Goal: Task Accomplishment & Management: Manage account settings

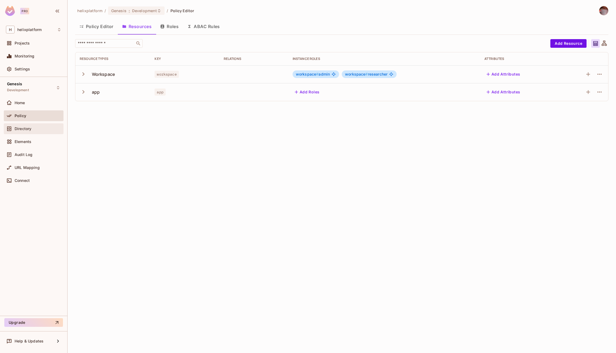
click at [25, 123] on div "Directory" at bounding box center [34, 128] width 60 height 11
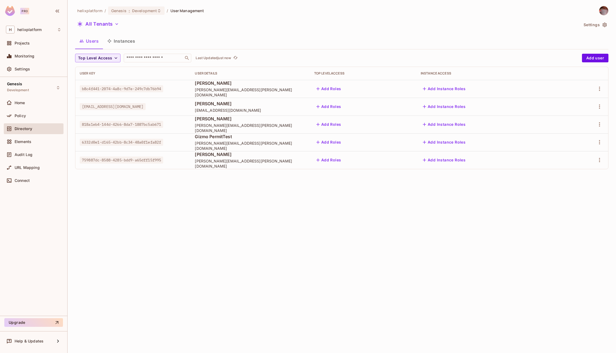
click at [603, 158] on div at bounding box center [585, 160] width 37 height 9
click at [601, 158] on icon "button" at bounding box center [599, 160] width 6 height 6
click at [571, 195] on div "Edit Attributes" at bounding box center [577, 196] width 27 height 5
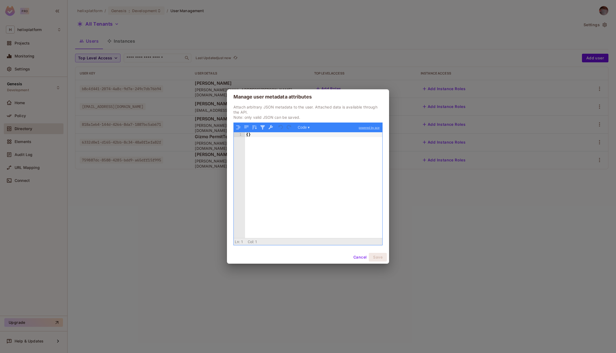
click at [356, 257] on button "Cancel" at bounding box center [360, 257] width 18 height 9
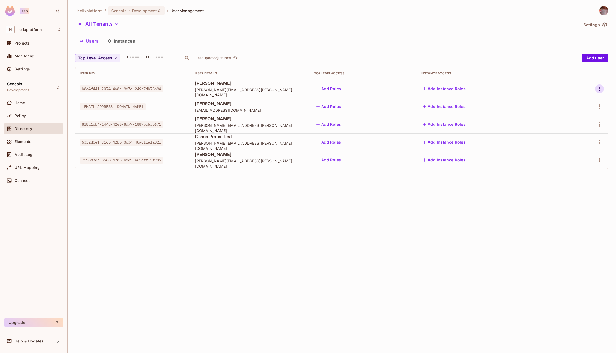
click at [598, 89] on icon "button" at bounding box center [599, 89] width 6 height 6
click at [573, 122] on div "Edit Attributes" at bounding box center [577, 124] width 27 height 5
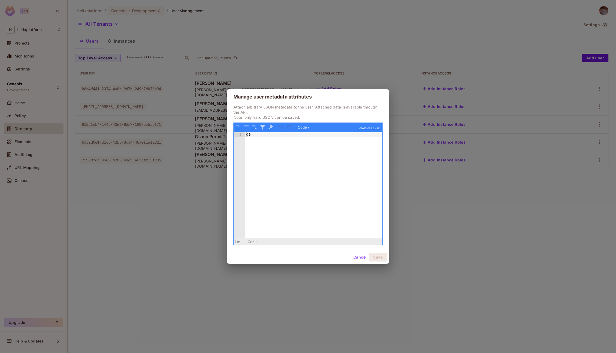
click at [491, 230] on div "Manage user metadata attributes Attach arbitrary JSON metadata to the user. Att…" at bounding box center [308, 176] width 616 height 353
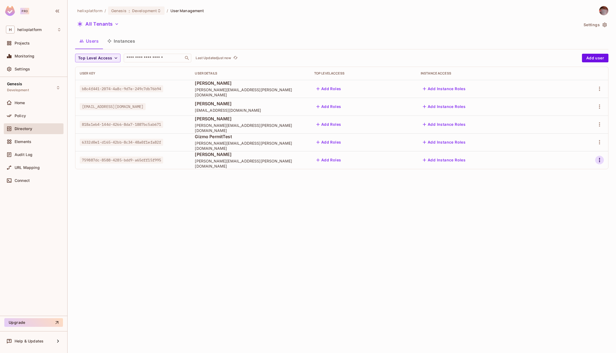
click at [600, 160] on icon "button" at bounding box center [599, 160] width 6 height 6
click at [565, 194] on div "Edit Attributes" at bounding box center [577, 196] width 27 height 5
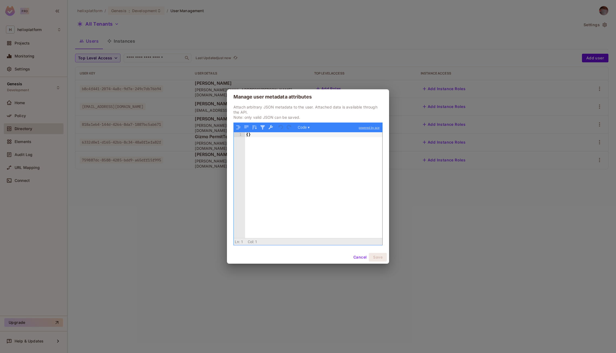
click at [361, 258] on button "Cancel" at bounding box center [360, 257] width 18 height 9
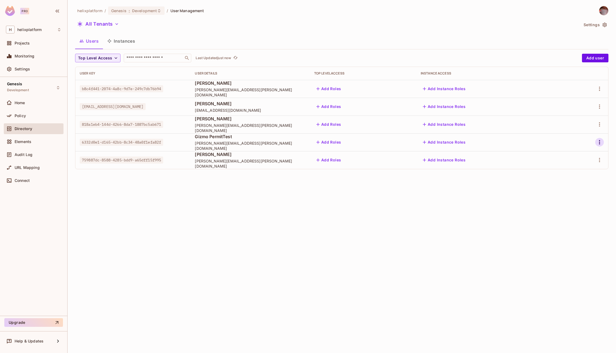
click at [602, 141] on icon "button" at bounding box center [599, 142] width 6 height 6
click at [565, 178] on div "Edit Attributes" at bounding box center [577, 178] width 27 height 5
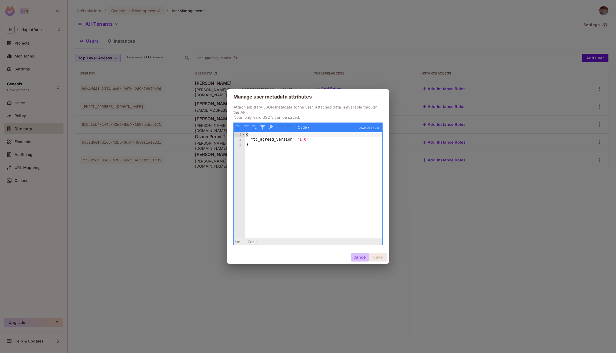
click at [358, 259] on button "Cancel" at bounding box center [360, 257] width 18 height 9
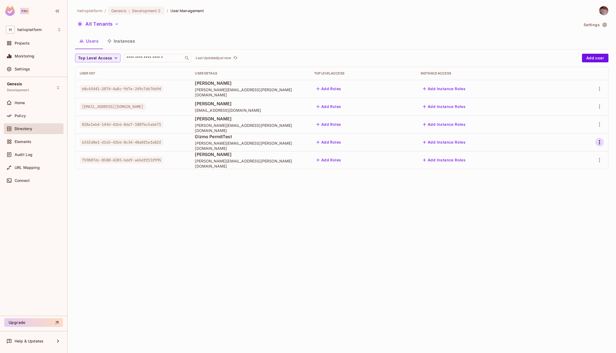
click at [598, 142] on icon "button" at bounding box center [599, 142] width 6 height 6
click at [559, 176] on icon at bounding box center [557, 178] width 6 height 6
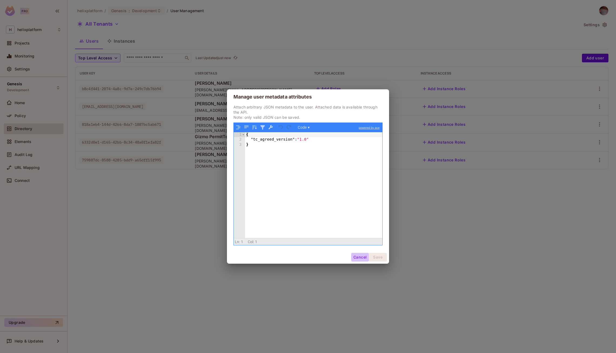
click at [358, 258] on button "Cancel" at bounding box center [360, 257] width 18 height 9
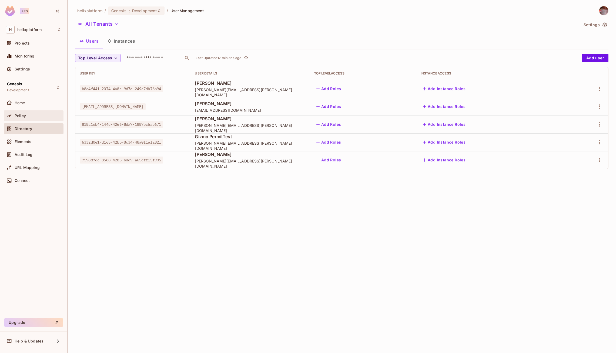
click at [24, 114] on span "Policy" at bounding box center [20, 116] width 11 height 4
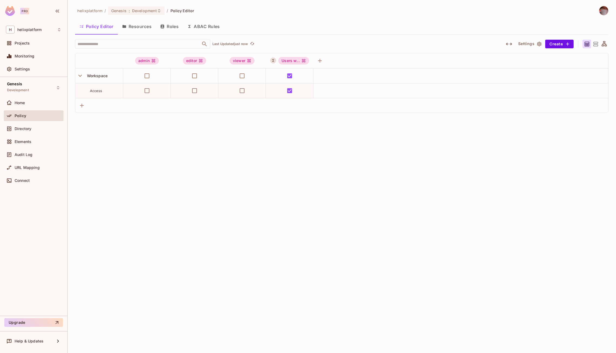
click at [143, 27] on button "Resources" at bounding box center [137, 27] width 38 height 14
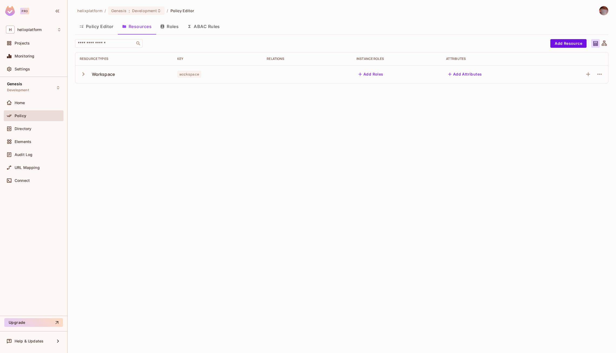
click at [169, 27] on button "Roles" at bounding box center [169, 27] width 27 height 14
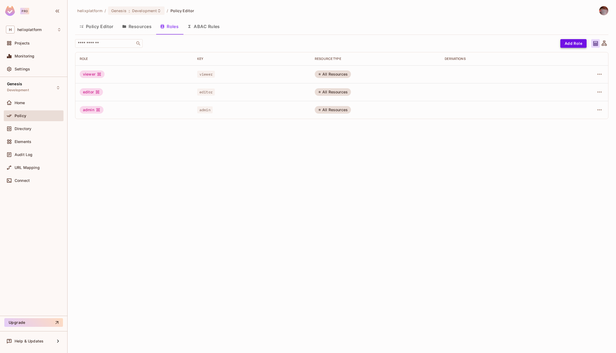
click at [572, 41] on button "Add Role" at bounding box center [573, 43] width 26 height 9
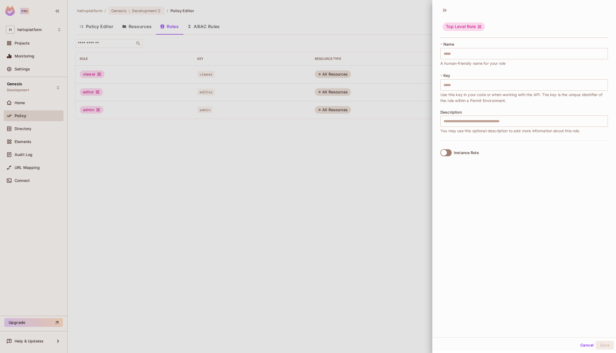
click at [298, 15] on div at bounding box center [308, 176] width 616 height 353
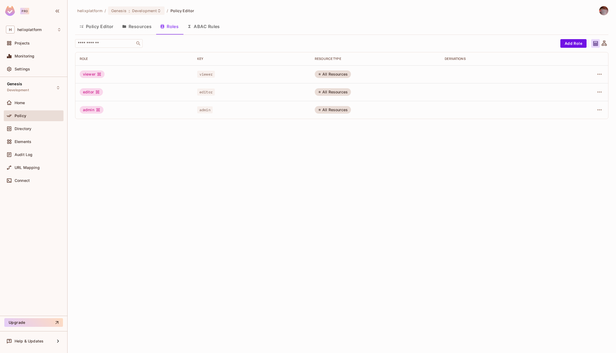
click at [199, 25] on button "ABAC Rules" at bounding box center [203, 27] width 41 height 14
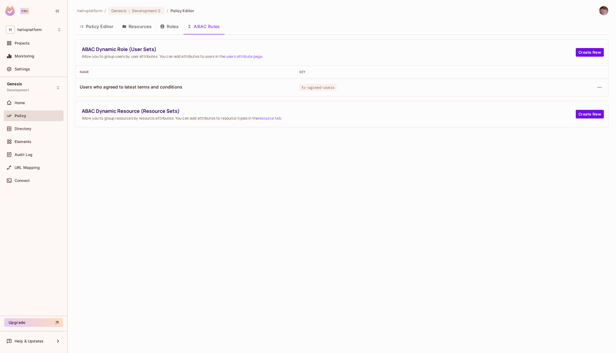
click at [169, 31] on button "Roles" at bounding box center [169, 27] width 27 height 14
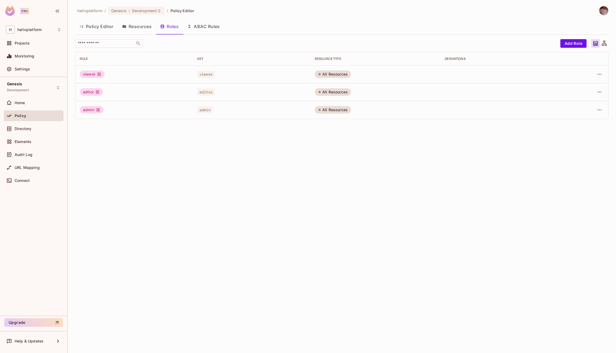
click at [137, 27] on button "Resources" at bounding box center [137, 27] width 38 height 14
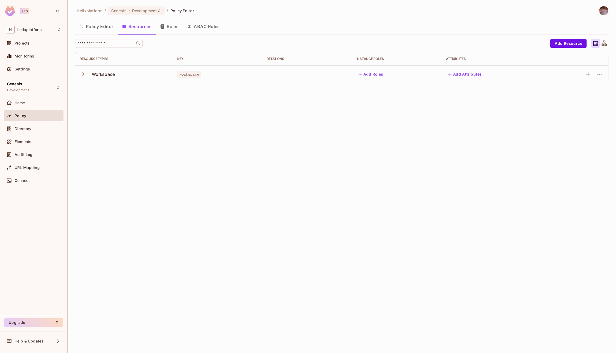
click at [90, 26] on button "Policy Editor" at bounding box center [96, 27] width 43 height 14
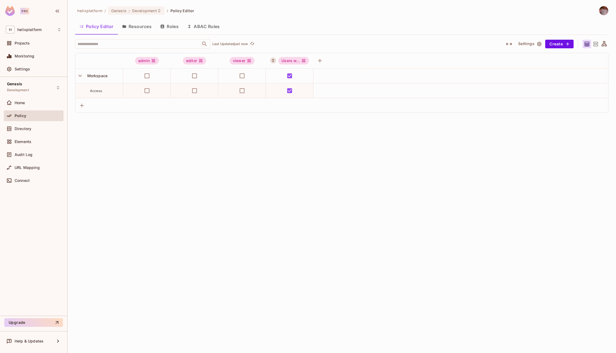
click at [202, 23] on button "ABAC Rules" at bounding box center [203, 27] width 41 height 14
